Goal: Task Accomplishment & Management: Complete application form

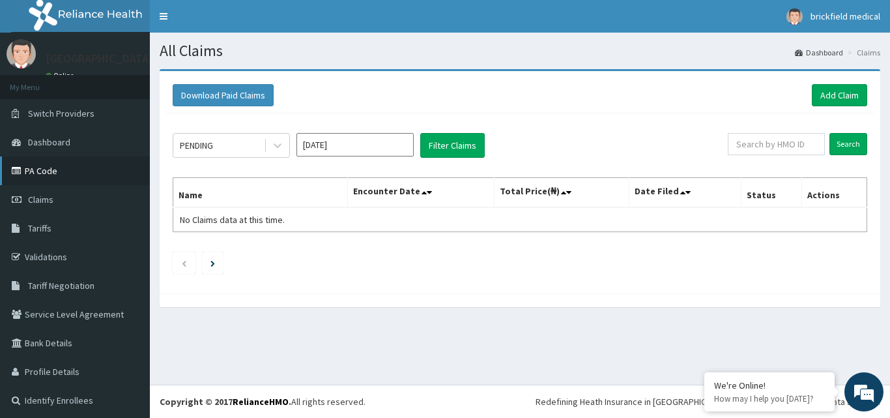
click at [30, 173] on link "PA Code" at bounding box center [75, 170] width 150 height 29
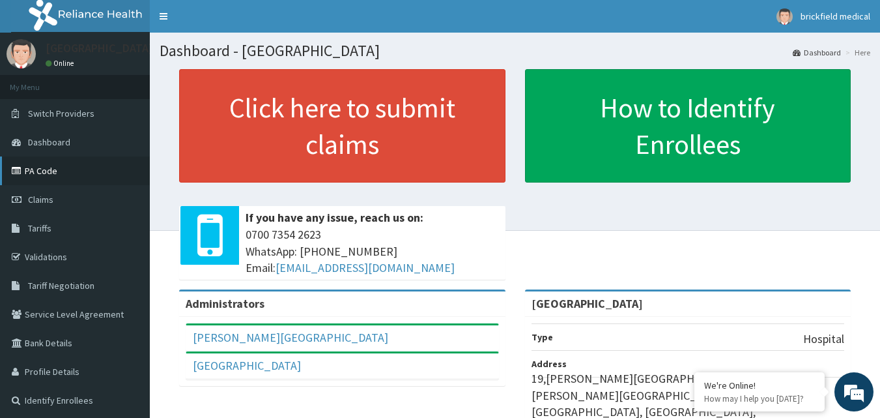
click at [43, 172] on link "PA Code" at bounding box center [75, 170] width 150 height 29
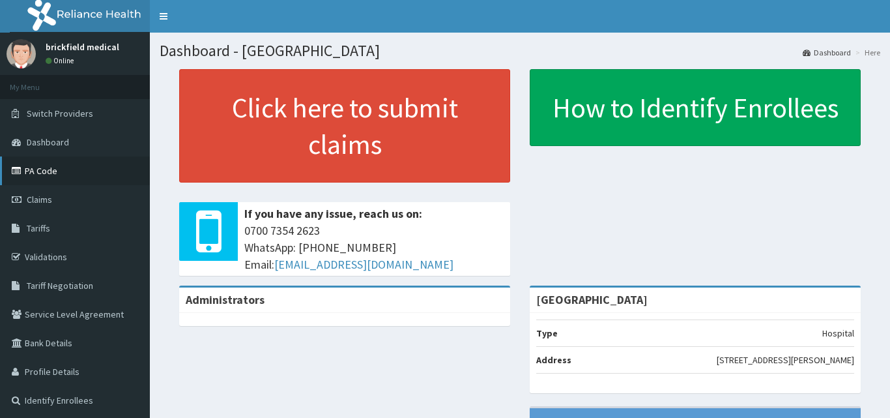
click at [53, 168] on link "PA Code" at bounding box center [75, 170] width 150 height 29
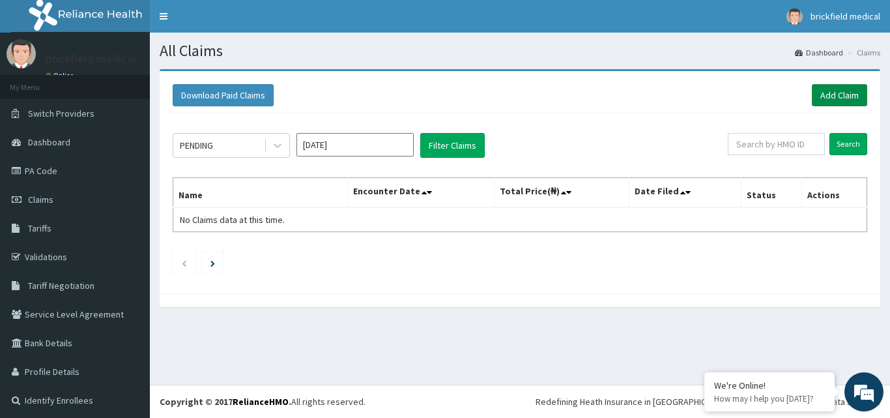
click at [822, 98] on link "Add Claim" at bounding box center [839, 95] width 55 height 22
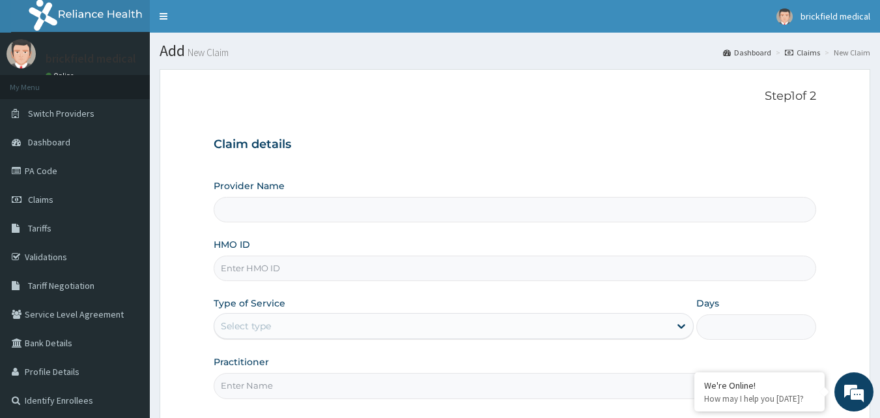
click at [434, 277] on input "HMO ID" at bounding box center [515, 267] width 603 height 25
type input "[GEOGRAPHIC_DATA]"
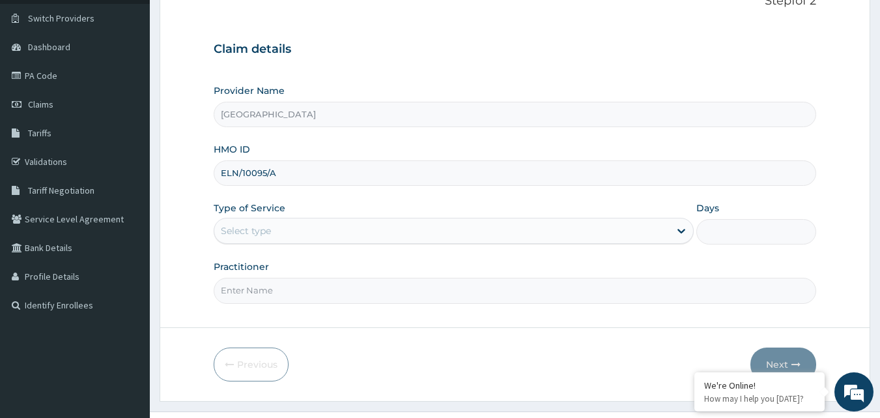
scroll to position [122, 0]
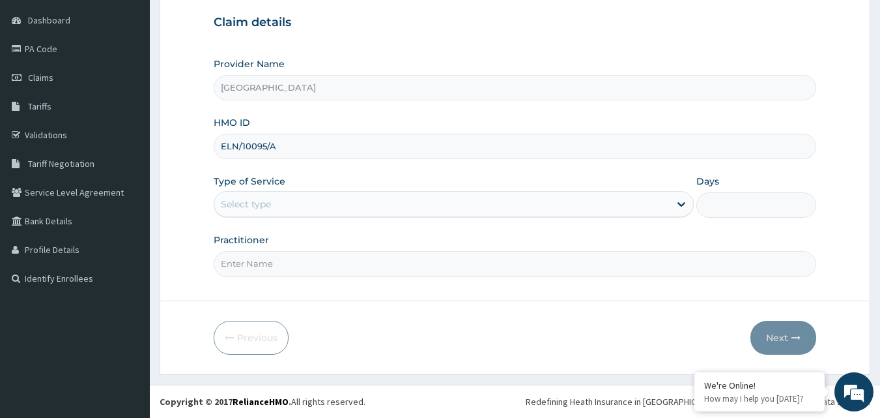
type input "ELN/10095/A"
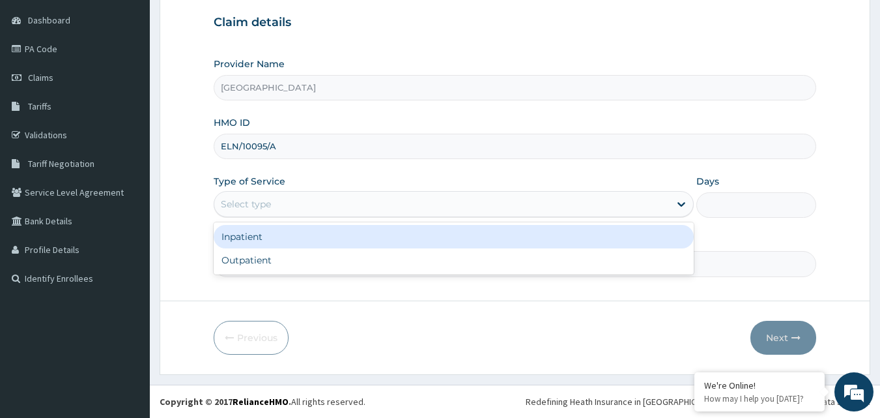
click at [356, 261] on div "Outpatient" at bounding box center [454, 259] width 480 height 23
type input "1"
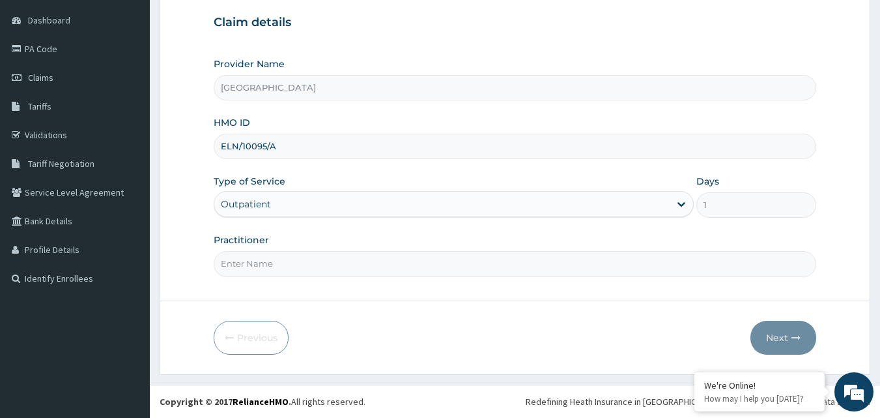
click at [379, 266] on input "Practitioner" at bounding box center [515, 263] width 603 height 25
type input "DR THOMAS"
click at [781, 331] on button "Next" at bounding box center [783, 337] width 66 height 34
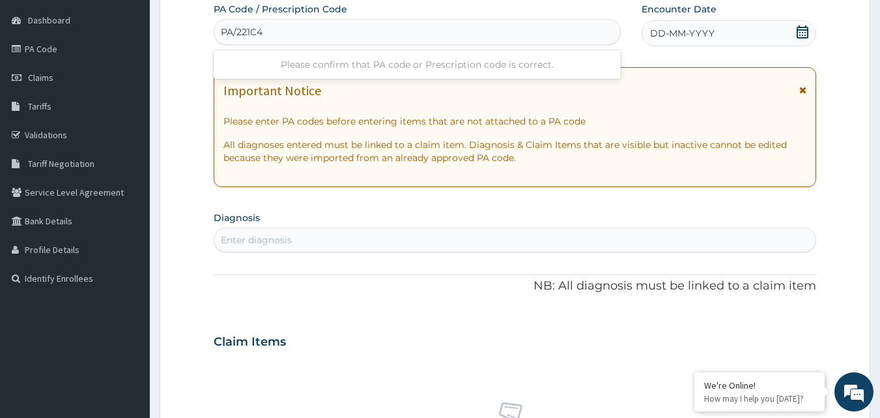
type input "PA/221C4A"
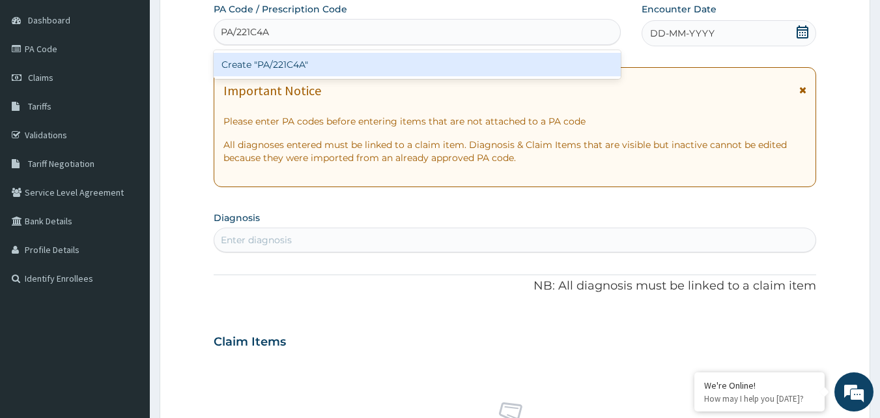
click at [403, 63] on div "Create "PA/221C4A"" at bounding box center [418, 64] width 408 height 23
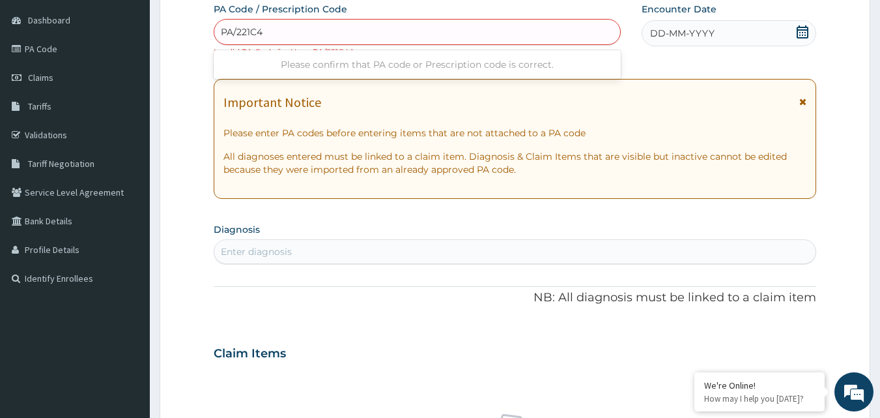
type input "PA/221C4A"
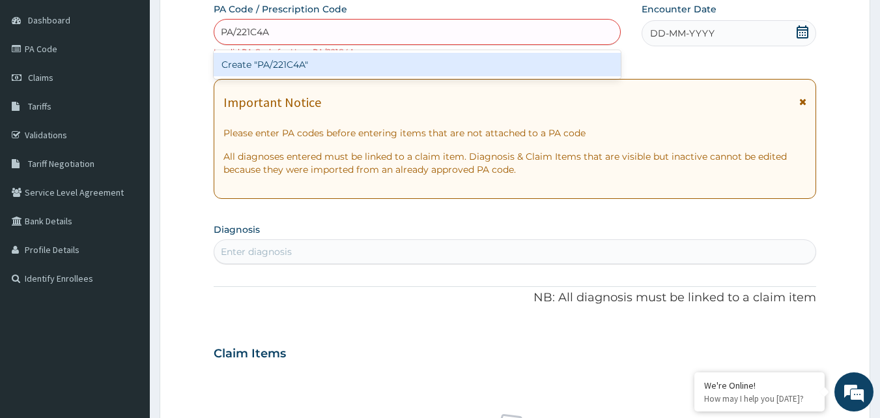
click at [584, 70] on div "Create "PA/221C4A"" at bounding box center [418, 64] width 408 height 23
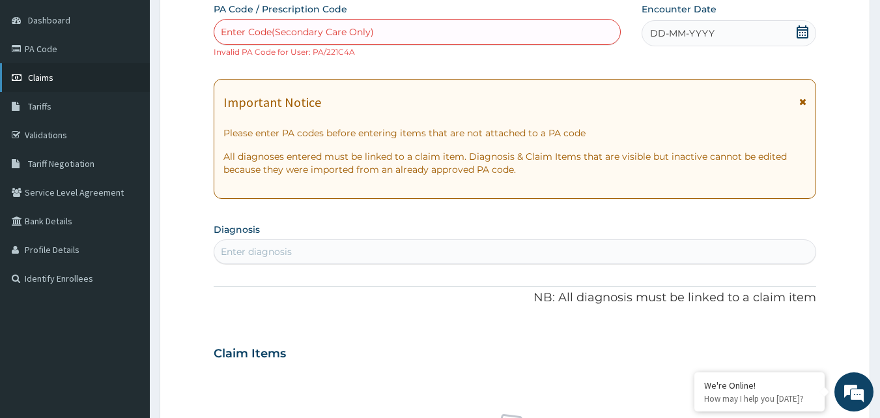
click at [59, 81] on link "Claims" at bounding box center [75, 77] width 150 height 29
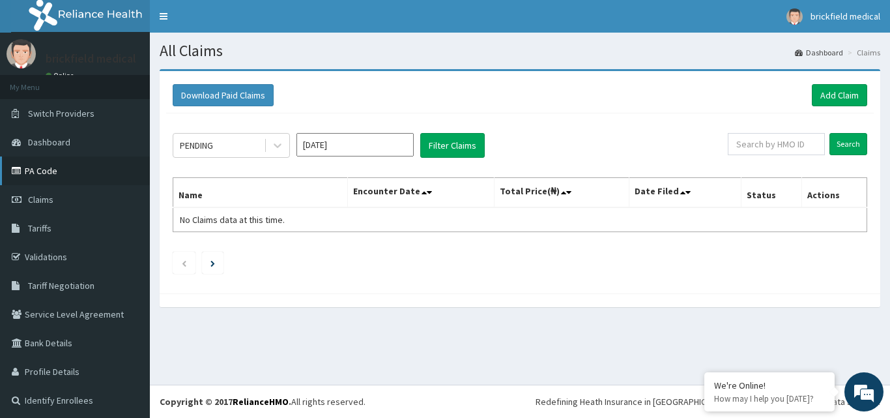
click at [64, 182] on link "PA Code" at bounding box center [75, 170] width 150 height 29
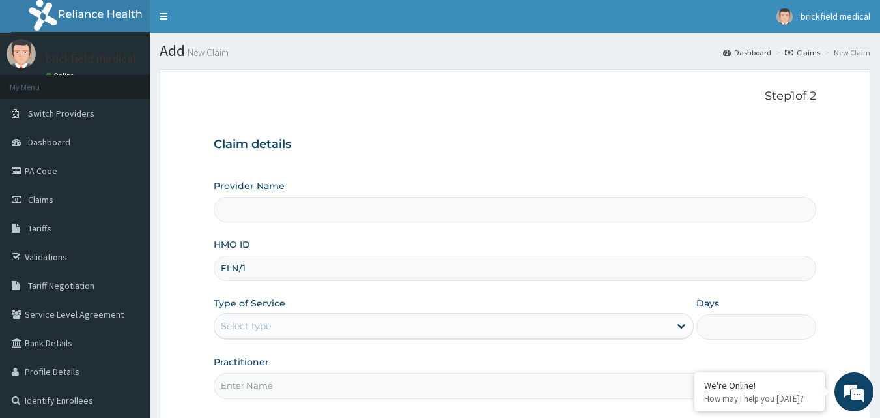
type input "[GEOGRAPHIC_DATA]"
type input "ELN/10096/A"
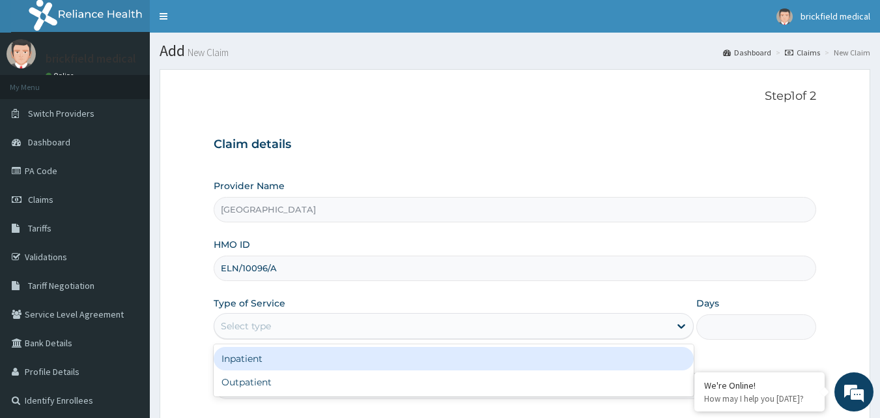
click at [358, 381] on div "Outpatient" at bounding box center [454, 381] width 480 height 23
type input "1"
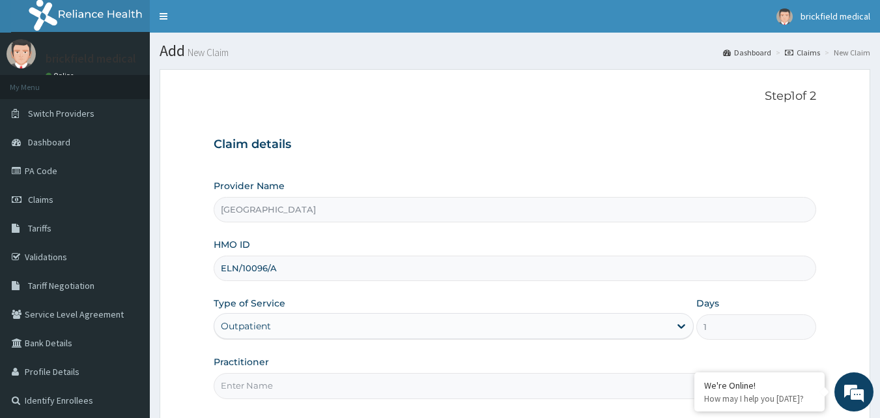
click at [371, 387] on input "Practitioner" at bounding box center [515, 385] width 603 height 25
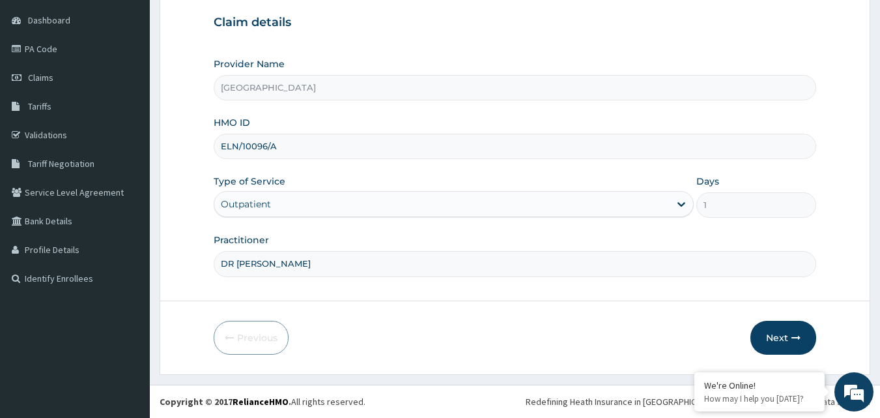
type input "DR ALABI"
click at [775, 343] on button "Next" at bounding box center [783, 337] width 66 height 34
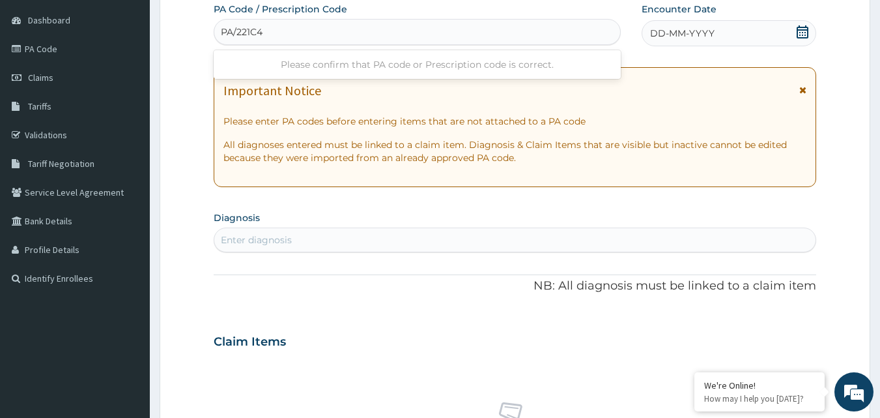
type input "PA/221C4A"
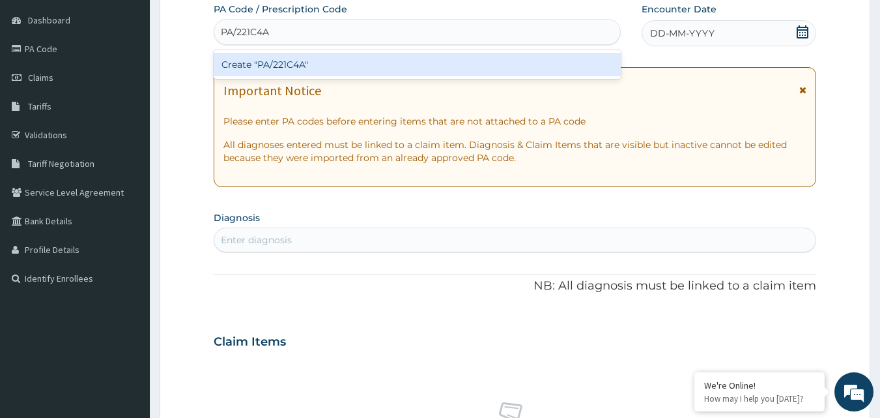
click at [445, 70] on div "Create "PA/221C4A"" at bounding box center [418, 64] width 408 height 23
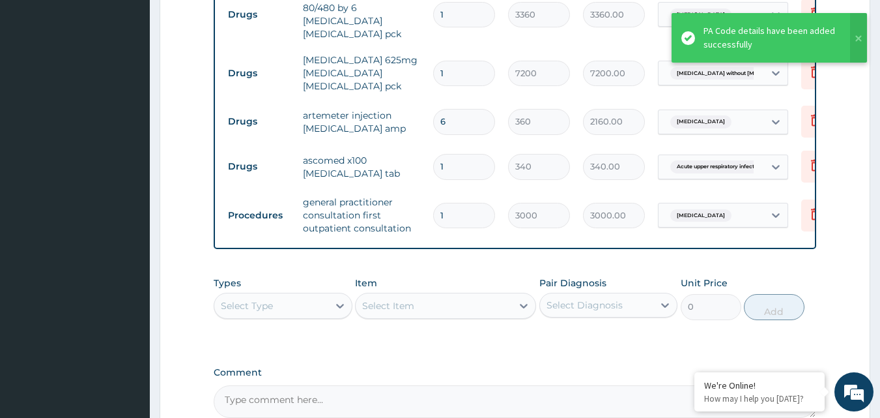
scroll to position [883, 0]
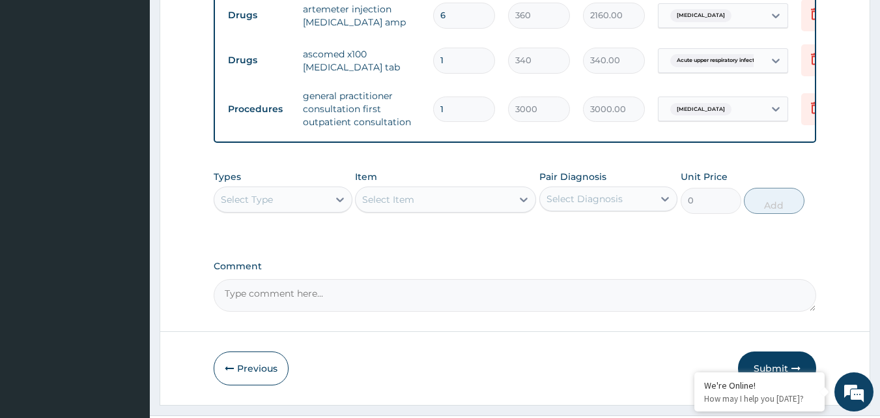
click at [779, 351] on button "Submit" at bounding box center [777, 368] width 78 height 34
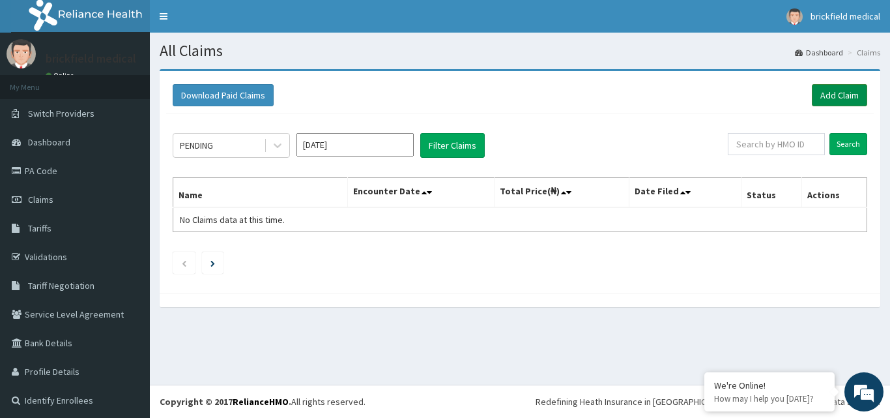
click at [836, 95] on link "Add Claim" at bounding box center [839, 95] width 55 height 22
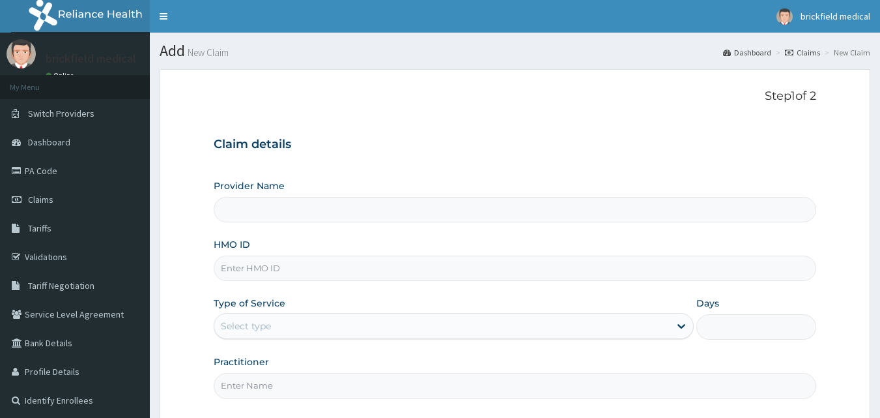
click at [520, 268] on input "HMO ID" at bounding box center [515, 267] width 603 height 25
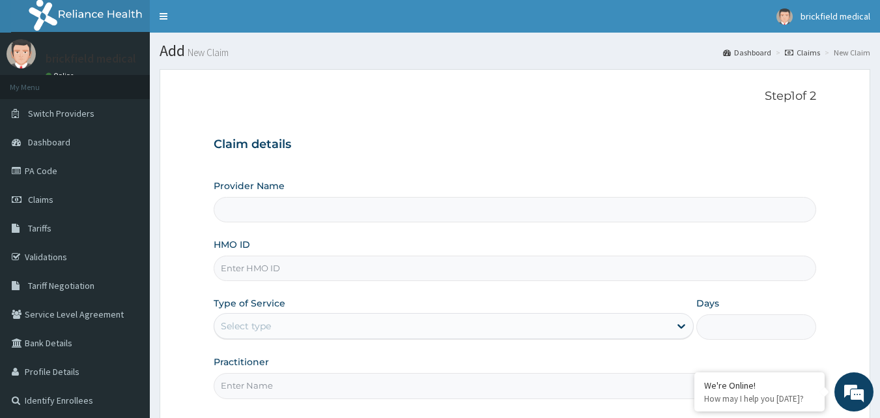
type input "Brickfield Medical Centre"
type input "1"
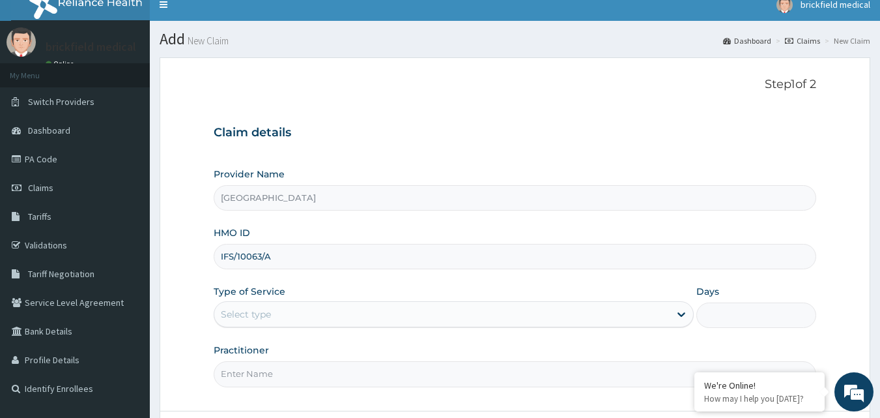
scroll to position [48, 0]
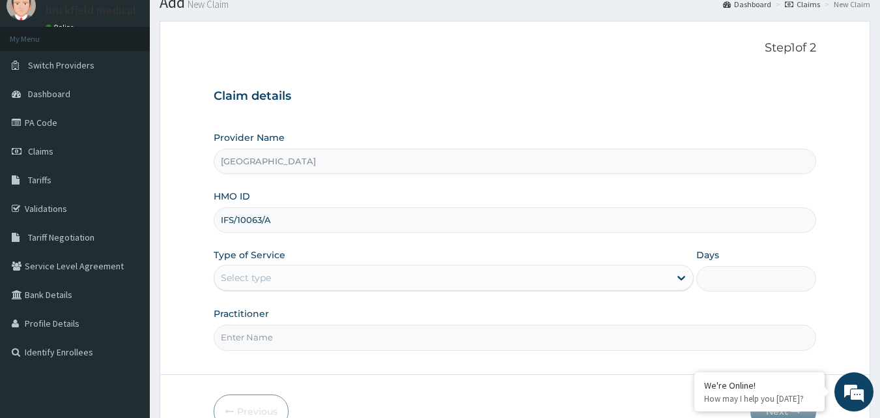
type input "IFS/10063/A"
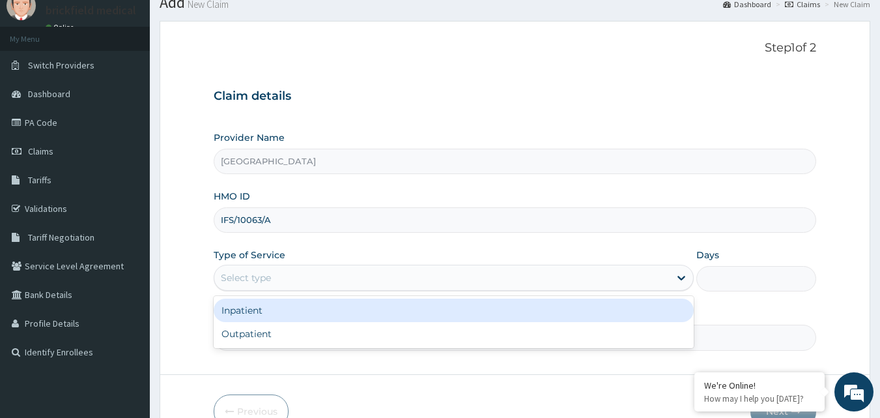
click at [358, 332] on div "Outpatient" at bounding box center [454, 333] width 480 height 23
type input "1"
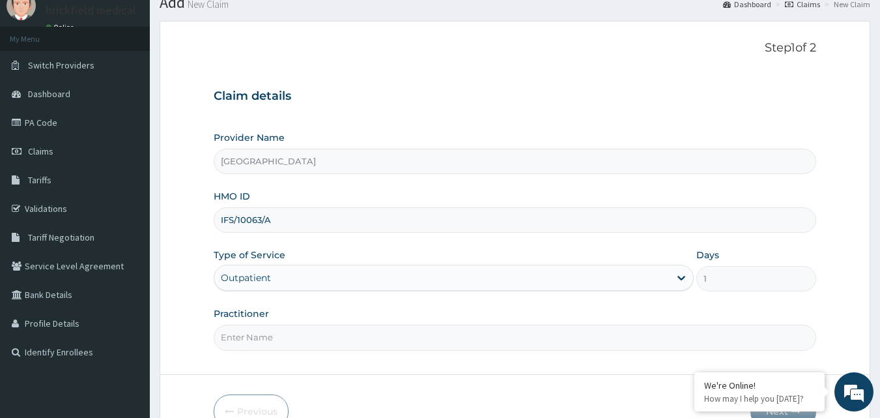
click at [358, 332] on input "Practitioner" at bounding box center [515, 336] width 603 height 25
click at [336, 341] on input "Practitioner" at bounding box center [515, 336] width 603 height 25
type input "DR ALABI"
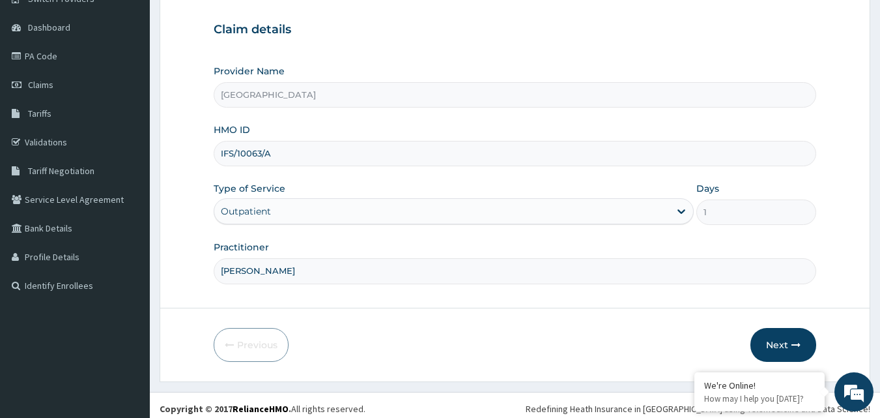
scroll to position [122, 0]
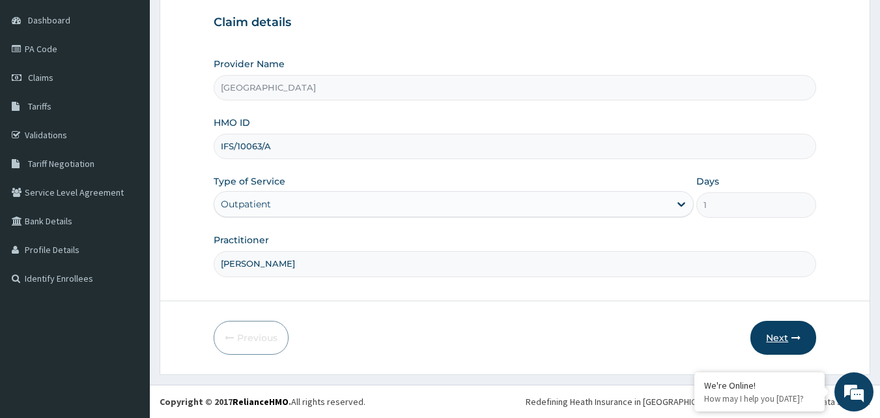
click at [780, 341] on button "Next" at bounding box center [783, 337] width 66 height 34
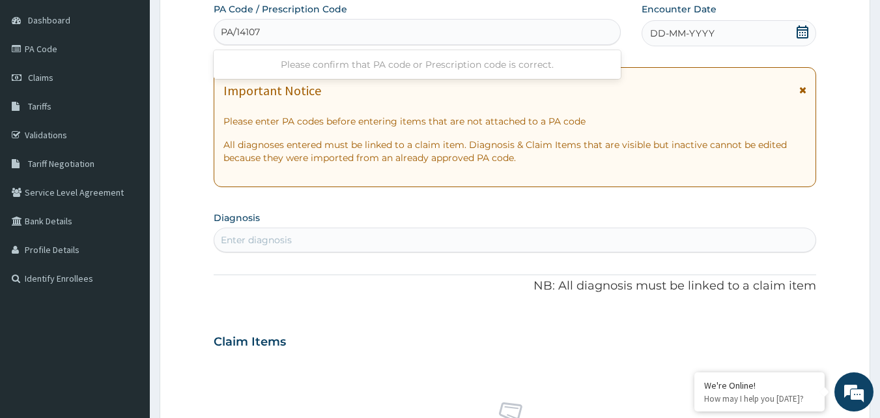
type input "PA/141075"
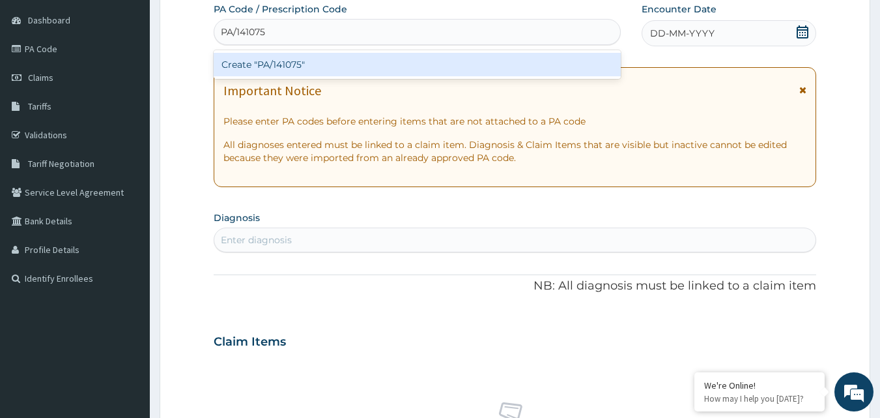
click at [429, 63] on div "Create "PA/141075"" at bounding box center [418, 64] width 408 height 23
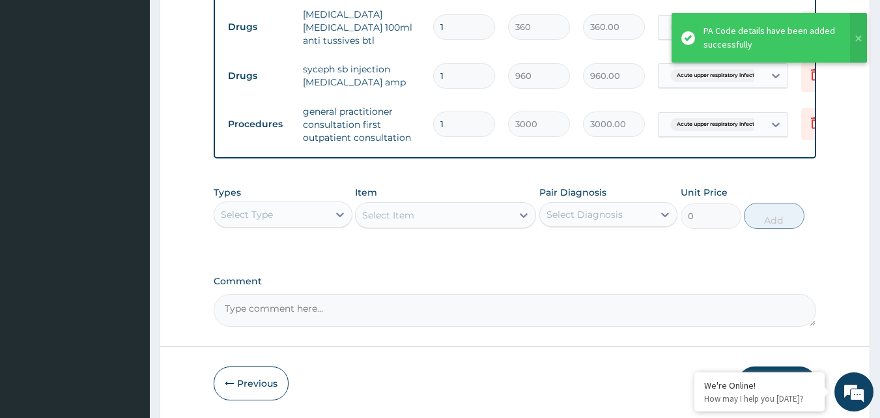
scroll to position [948, 0]
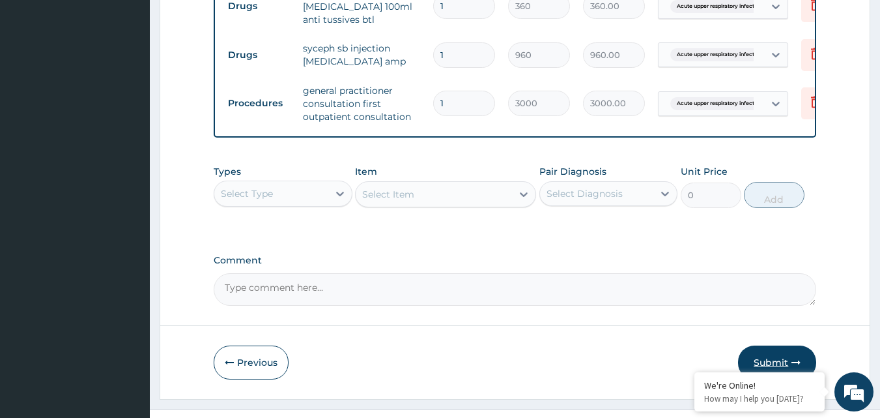
click at [780, 345] on button "Submit" at bounding box center [777, 362] width 78 height 34
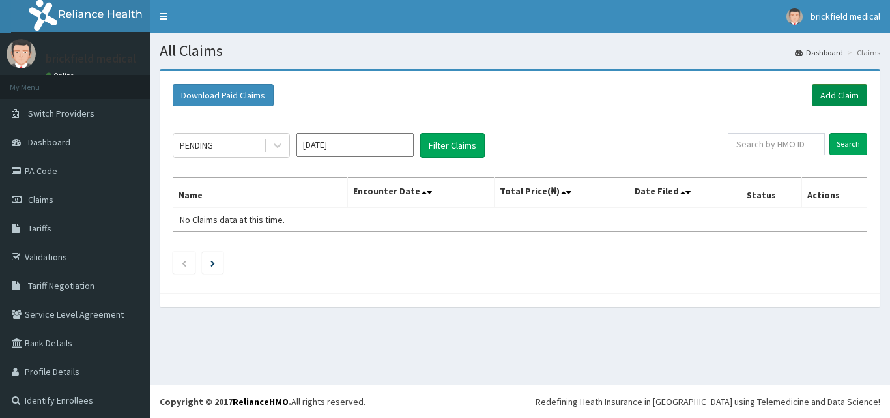
click at [826, 92] on link "Add Claim" at bounding box center [839, 95] width 55 height 22
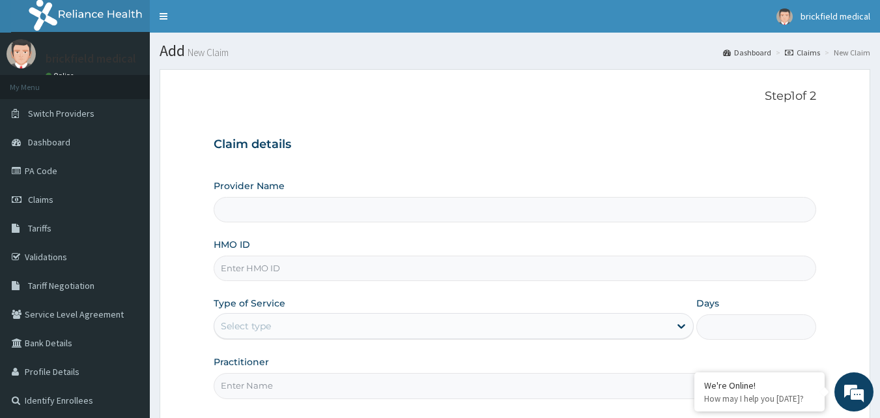
type input "[GEOGRAPHIC_DATA]"
click at [406, 270] on input "HMO ID" at bounding box center [515, 267] width 603 height 25
type input "IFS/10025/A"
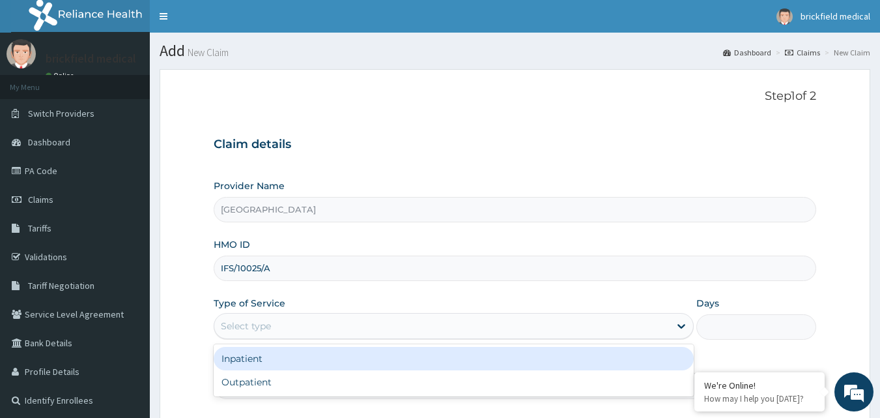
click at [374, 380] on div "Outpatient" at bounding box center [454, 381] width 480 height 23
type input "1"
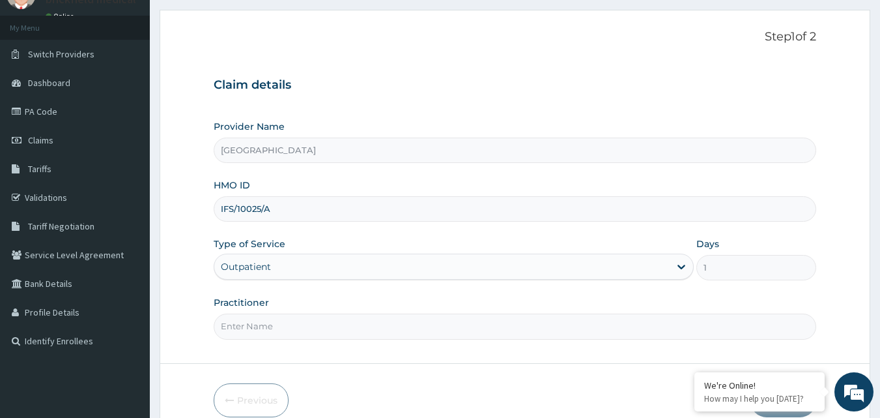
scroll to position [122, 0]
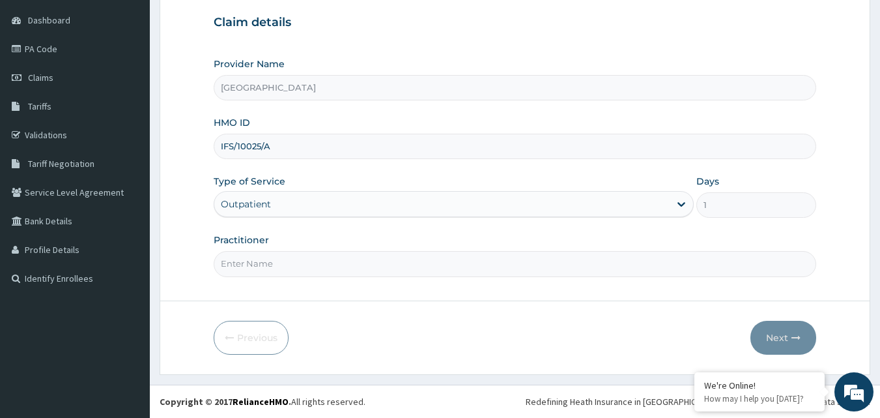
click at [397, 263] on input "Practitioner" at bounding box center [515, 263] width 603 height 25
type input "[PERSON_NAME]"
click at [781, 330] on button "Next" at bounding box center [783, 337] width 66 height 34
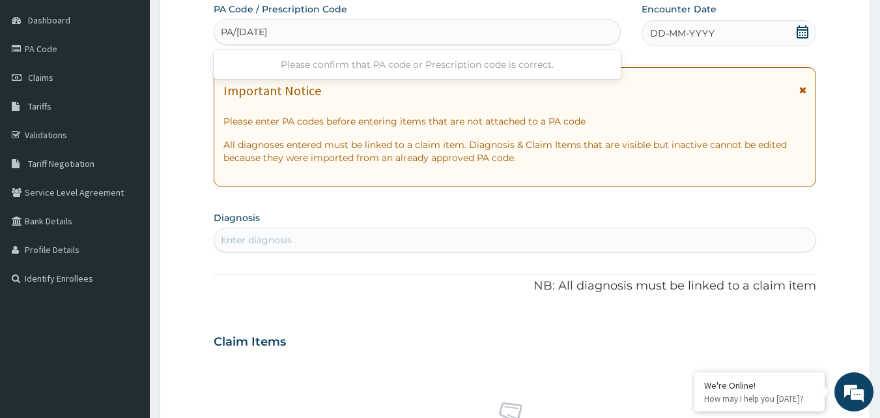
type input "PA/AD7574"
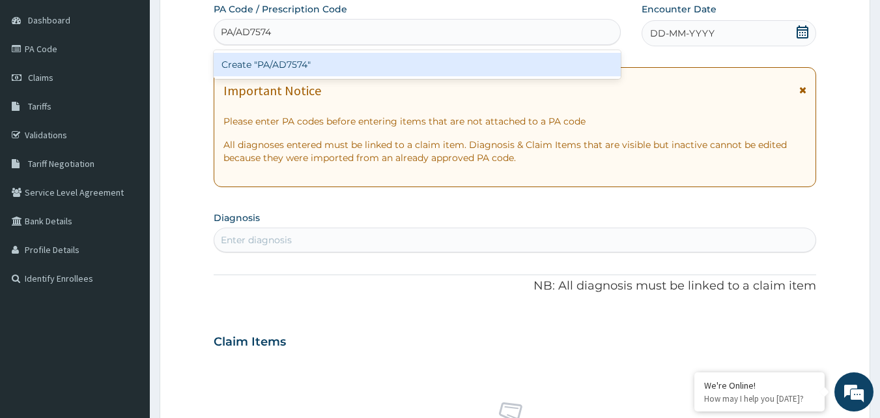
click at [419, 63] on div "Create "PA/AD7574"" at bounding box center [418, 64] width 408 height 23
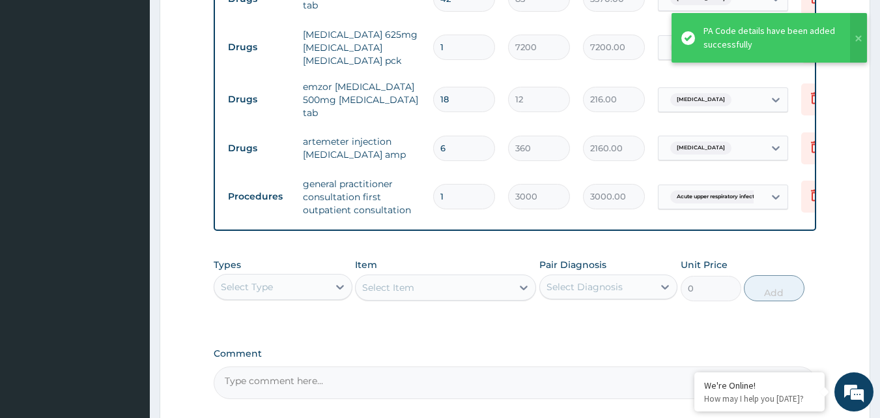
scroll to position [955, 0]
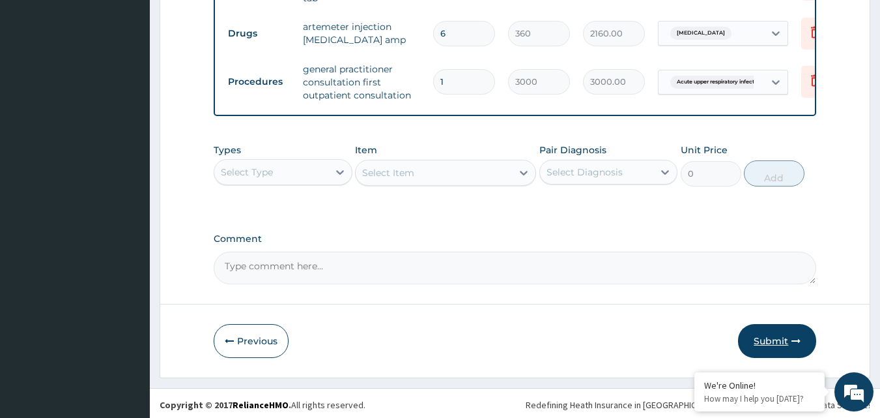
click at [776, 343] on button "Submit" at bounding box center [777, 341] width 78 height 34
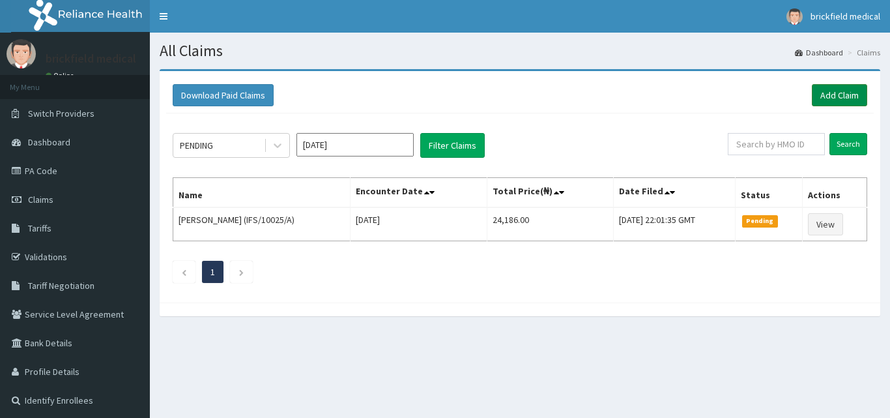
click at [836, 91] on link "Add Claim" at bounding box center [839, 95] width 55 height 22
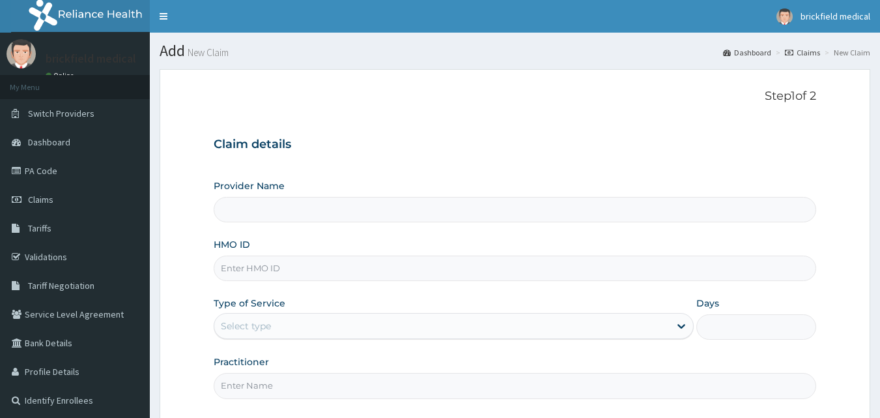
type input "[GEOGRAPHIC_DATA]"
click at [408, 266] on input "HMO ID" at bounding box center [515, 267] width 603 height 25
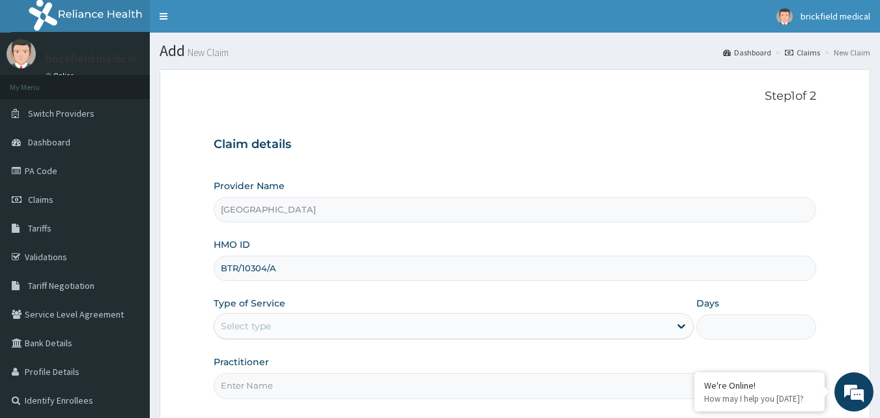
type input "BTR/10304/A"
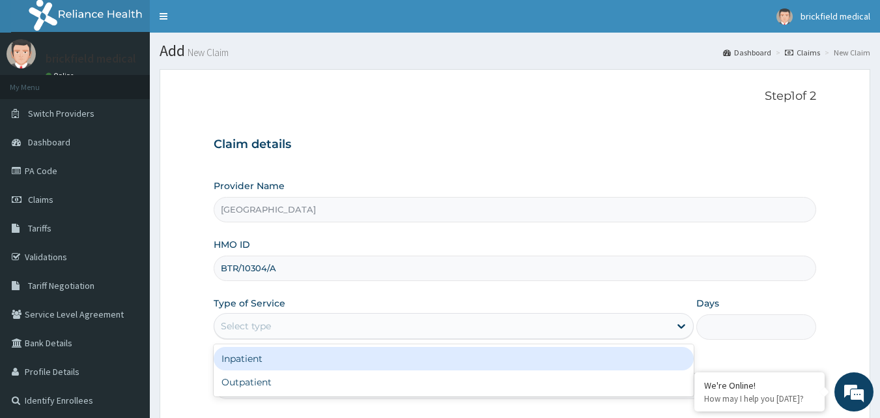
click at [345, 386] on div "Outpatient" at bounding box center [454, 381] width 480 height 23
type input "1"
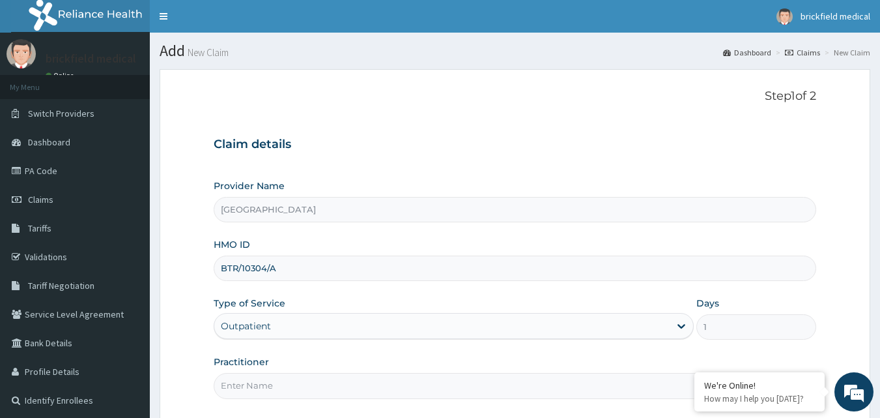
click at [359, 383] on input "Practitioner" at bounding box center [515, 385] width 603 height 25
type input "DR ADEOTI"
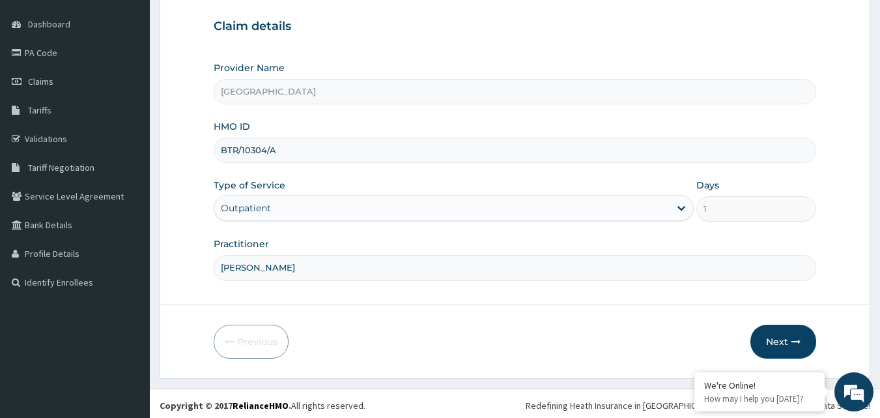
scroll to position [120, 0]
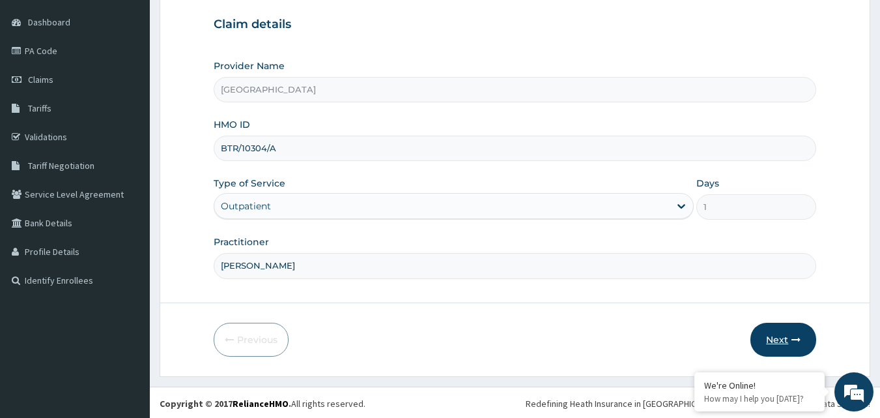
click at [791, 331] on button "Next" at bounding box center [783, 339] width 66 height 34
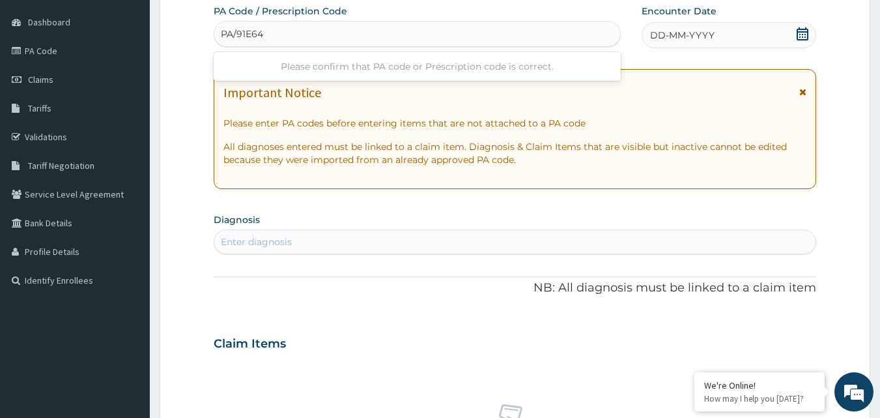
type input "PA/91E645"
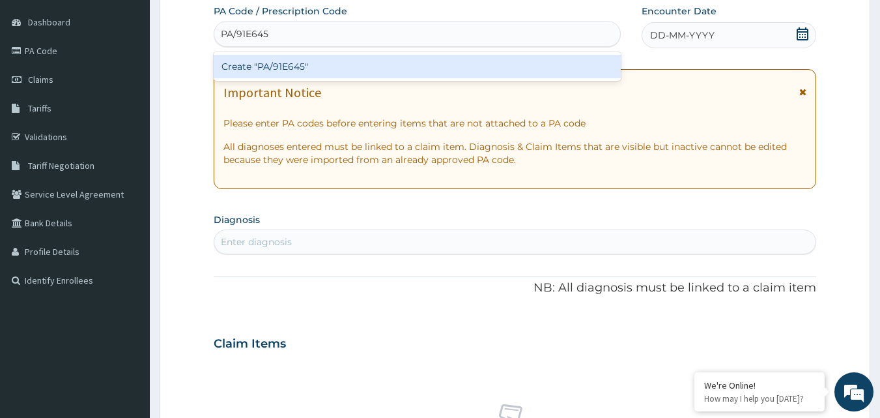
click at [514, 64] on div "Create "PA/91E645"" at bounding box center [418, 66] width 408 height 23
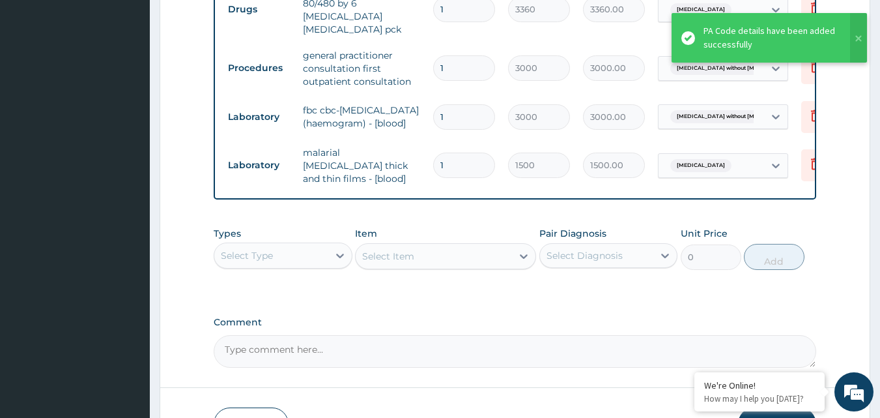
scroll to position [955, 0]
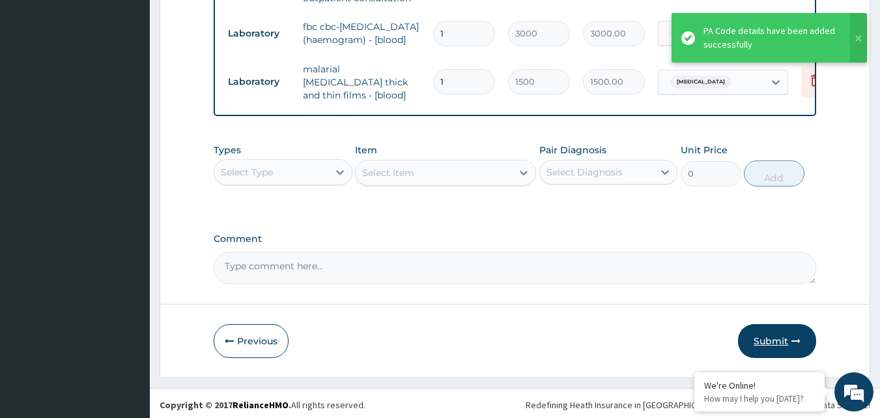
click at [778, 342] on button "Submit" at bounding box center [777, 341] width 78 height 34
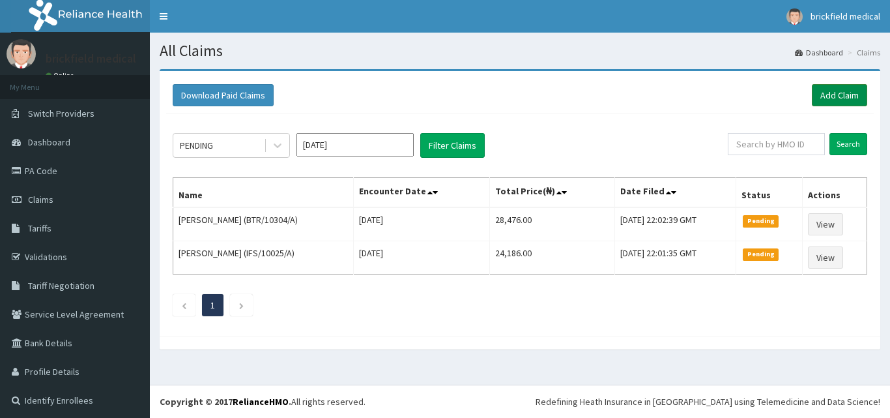
click at [826, 94] on link "Add Claim" at bounding box center [839, 95] width 55 height 22
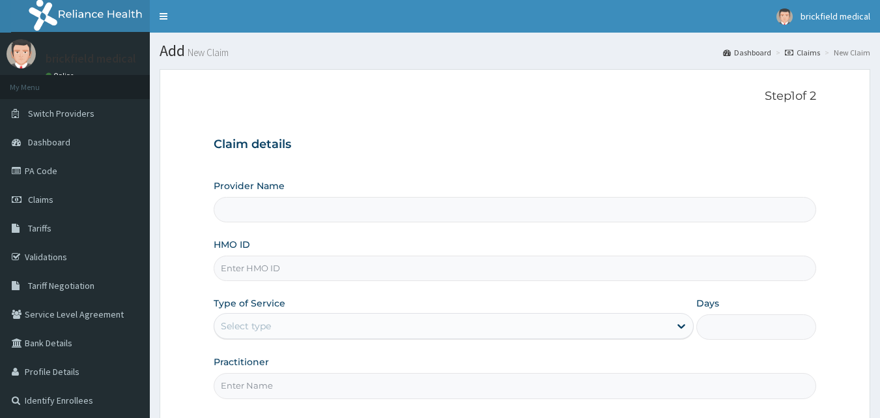
click at [518, 206] on input "Provider Name" at bounding box center [515, 209] width 603 height 25
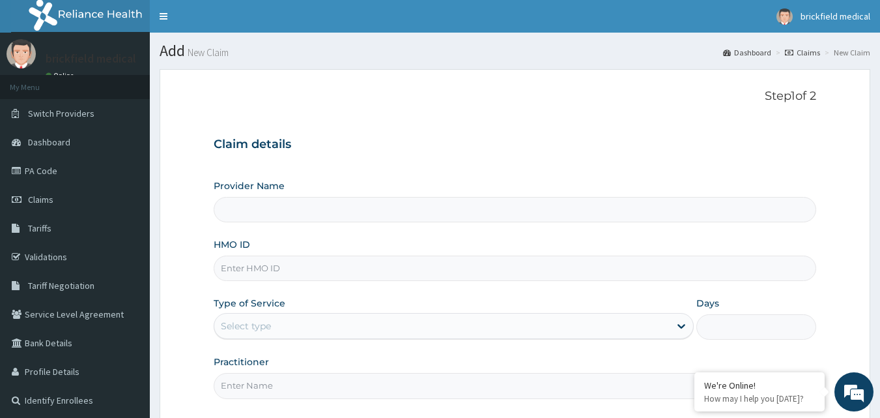
click at [482, 272] on input "HMO ID" at bounding box center [515, 267] width 603 height 25
type input "IFS/"
type input "[GEOGRAPHIC_DATA]"
type input "IFS/10070/A"
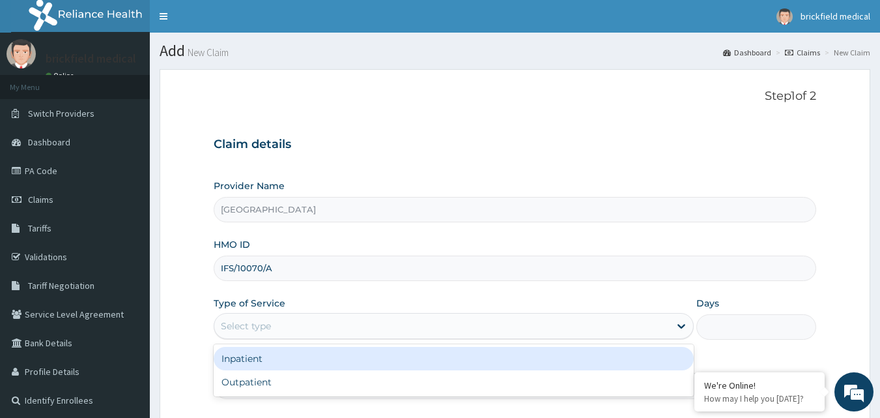
click at [382, 377] on div "Outpatient" at bounding box center [454, 381] width 480 height 23
type input "1"
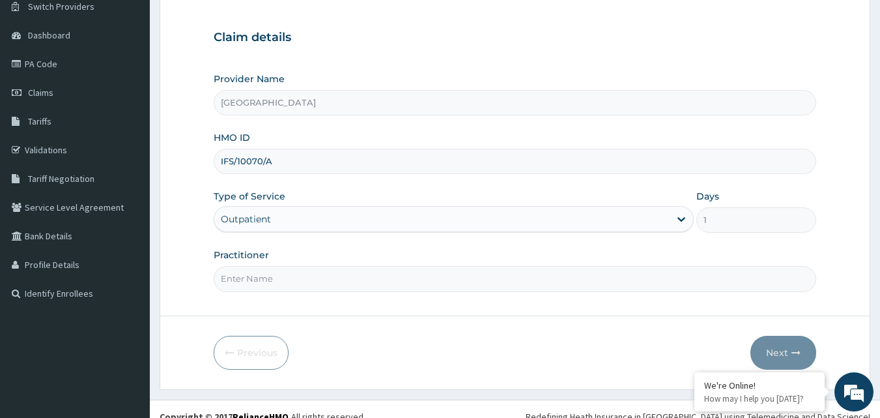
scroll to position [122, 0]
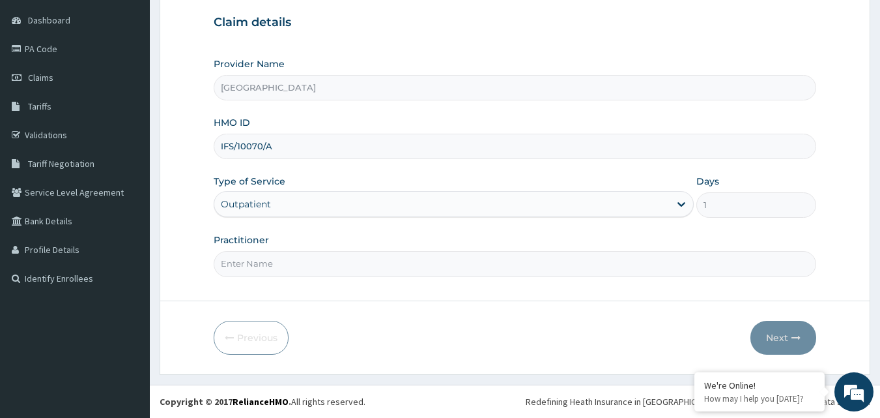
click at [467, 263] on input "Practitioner" at bounding box center [515, 263] width 603 height 25
type input "DR ALABI"
click at [778, 339] on button "Next" at bounding box center [783, 337] width 66 height 34
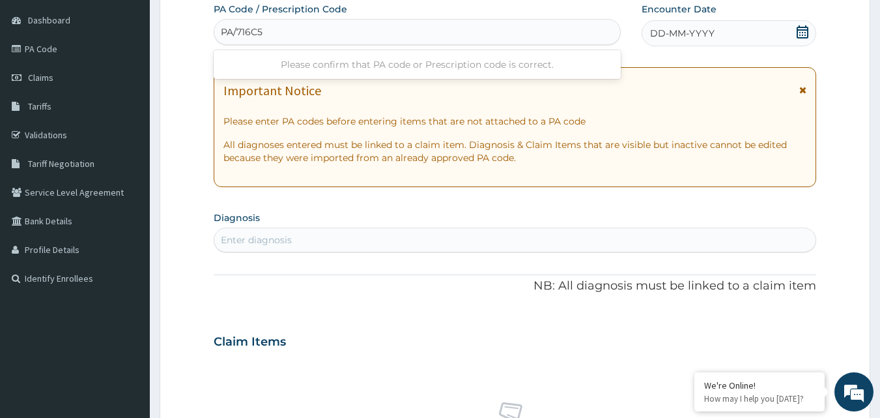
type input "PA/716C5F"
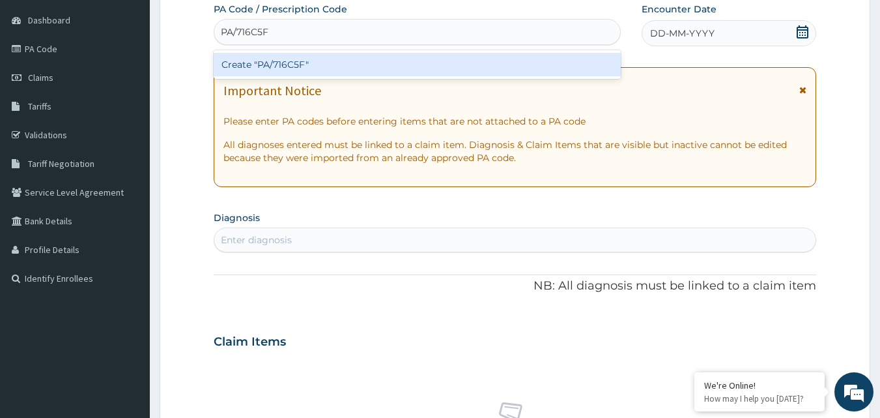
click at [477, 67] on div "Create "PA/716C5F"" at bounding box center [418, 64] width 408 height 23
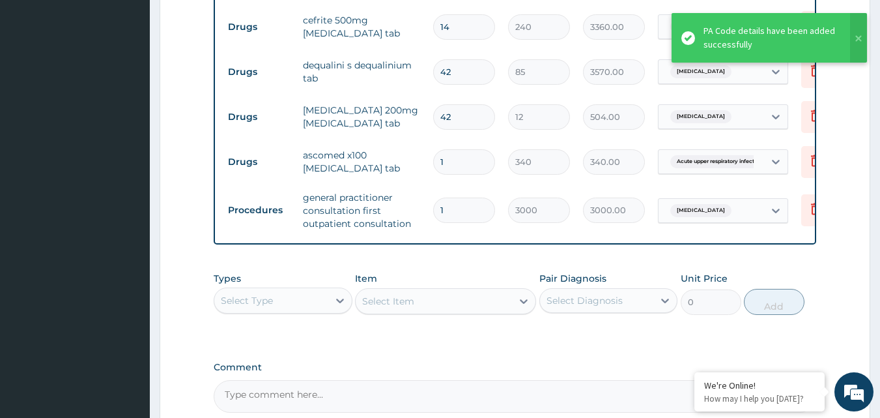
scroll to position [806, 0]
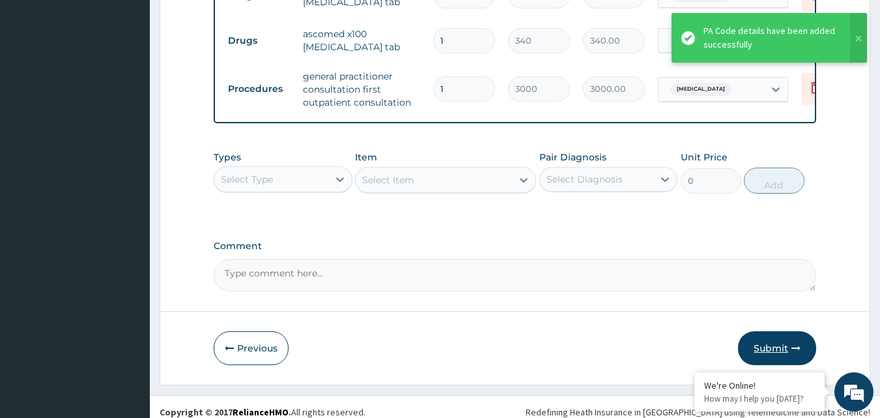
click at [780, 342] on button "Submit" at bounding box center [777, 348] width 78 height 34
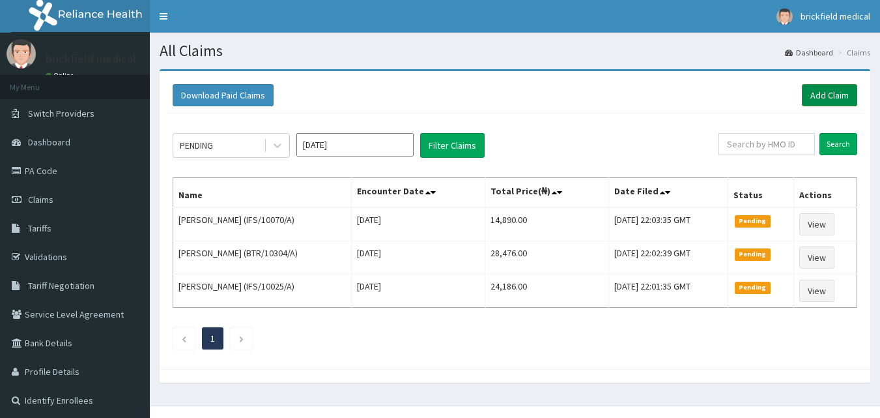
click at [836, 91] on link "Add Claim" at bounding box center [829, 95] width 55 height 22
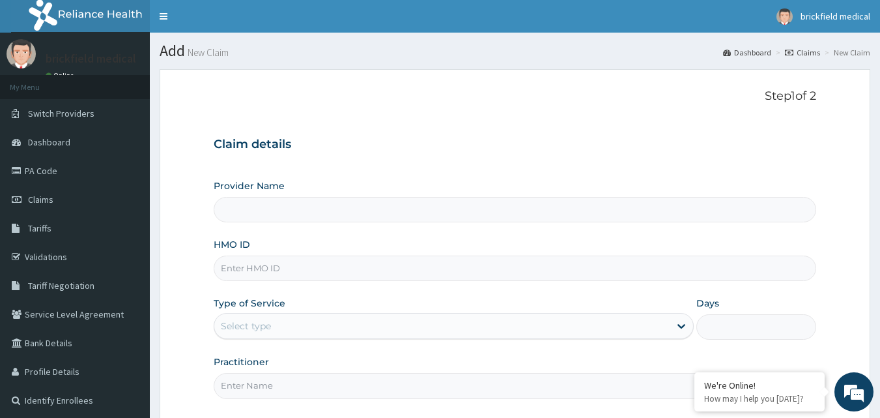
click at [476, 265] on input "HMO ID" at bounding box center [515, 267] width 603 height 25
type input "T"
type input "Brickfield Medical Centre"
type input "TCE/10436/B"
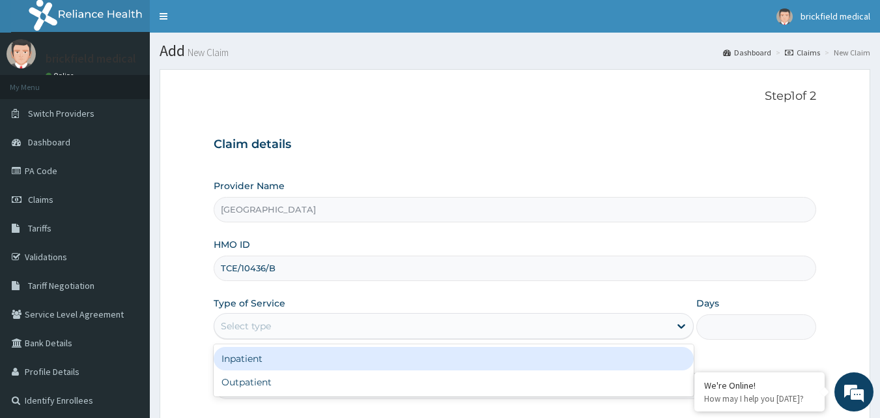
click at [376, 375] on div "Outpatient" at bounding box center [454, 381] width 480 height 23
type input "1"
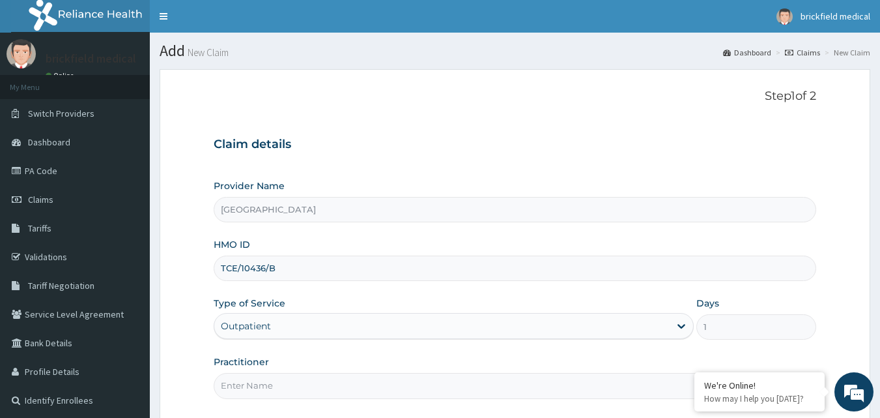
click at [375, 386] on input "Practitioner" at bounding box center [515, 385] width 603 height 25
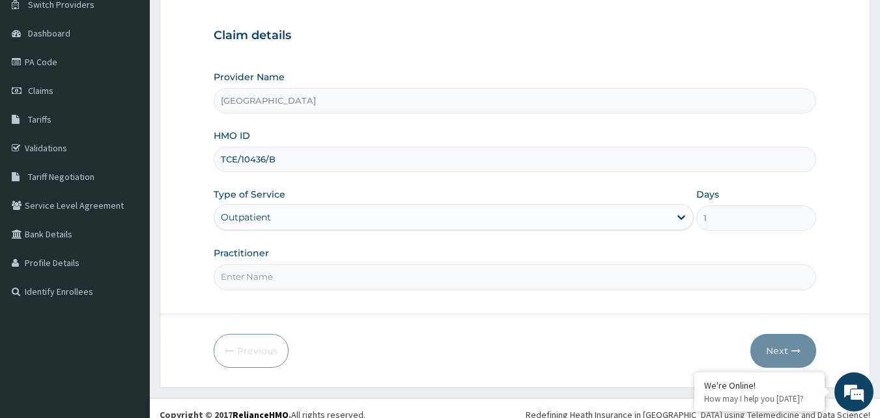
scroll to position [113, 0]
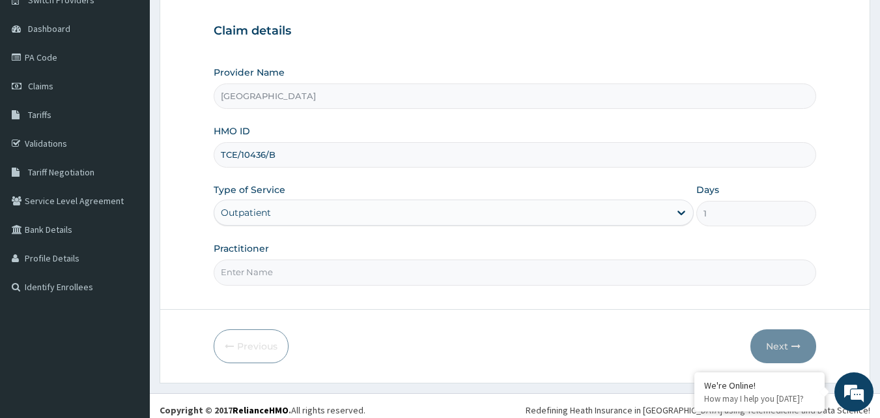
click at [408, 272] on input "Practitioner" at bounding box center [515, 271] width 603 height 25
type input "DR JOSEPH"
click at [778, 347] on button "Next" at bounding box center [783, 346] width 66 height 34
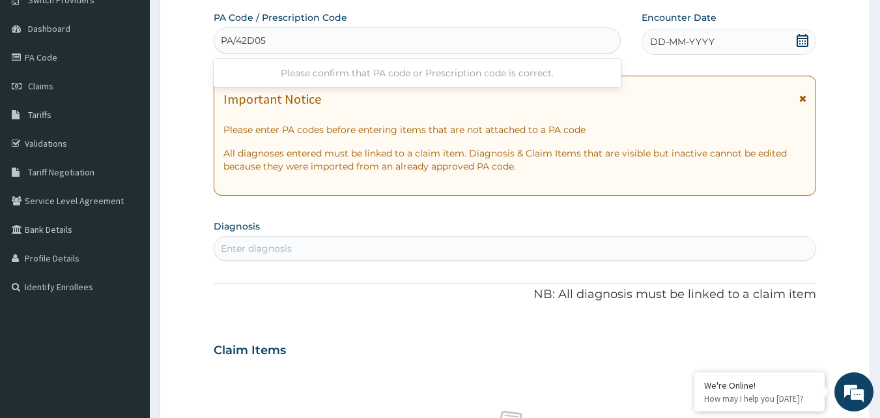
type input "PA/42D050"
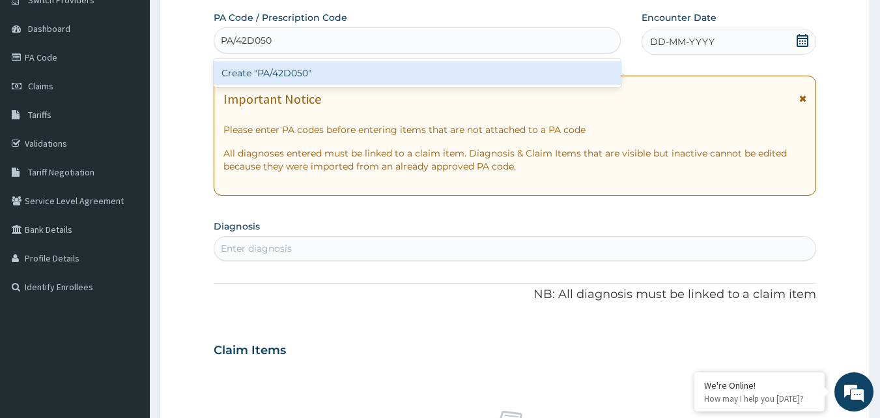
click at [419, 69] on div "Create "PA/42D050"" at bounding box center [418, 72] width 408 height 23
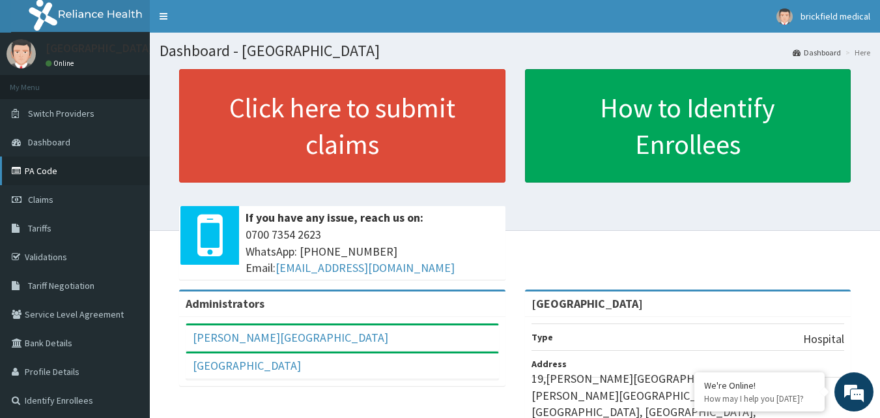
click at [72, 169] on link "PA Code" at bounding box center [75, 170] width 150 height 29
